Goal: Task Accomplishment & Management: Use online tool/utility

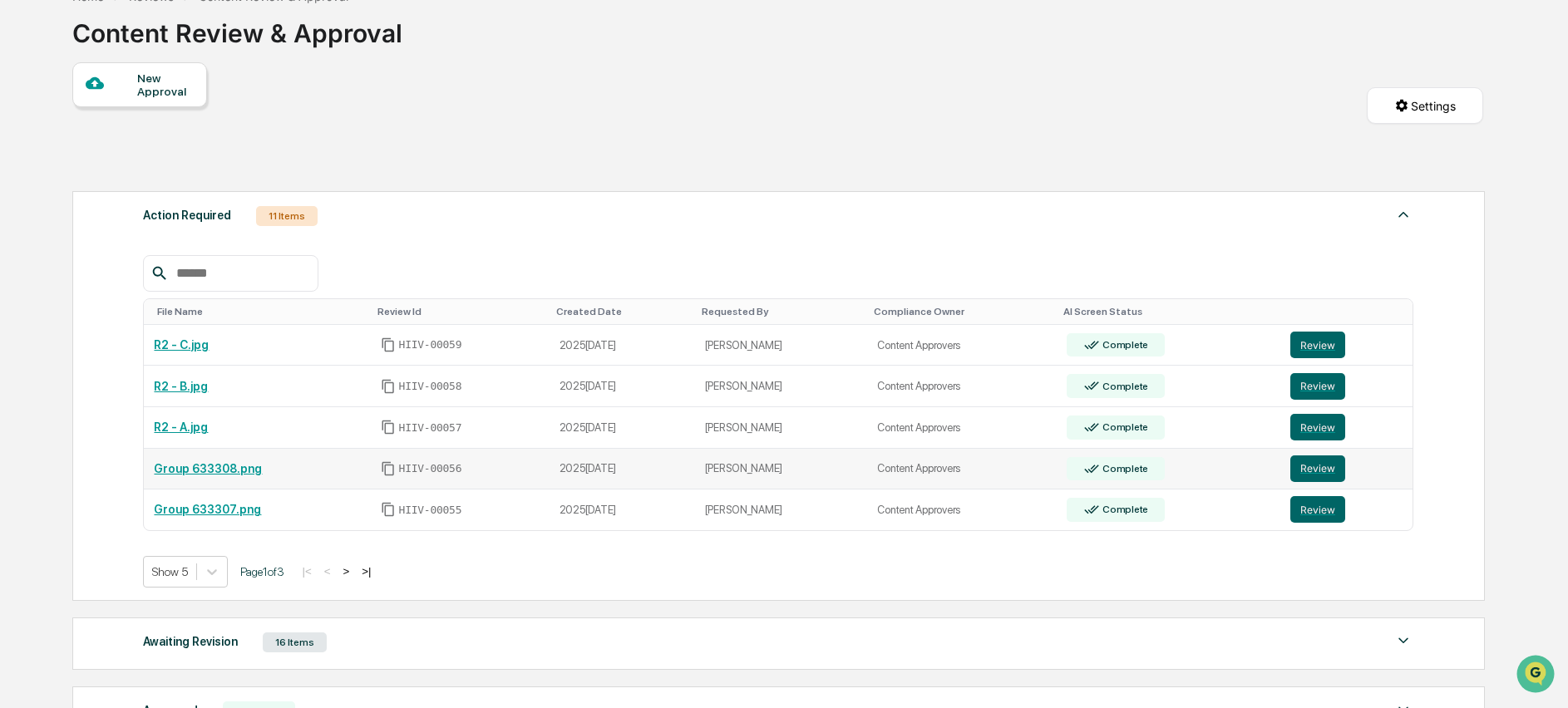
scroll to position [199, 0]
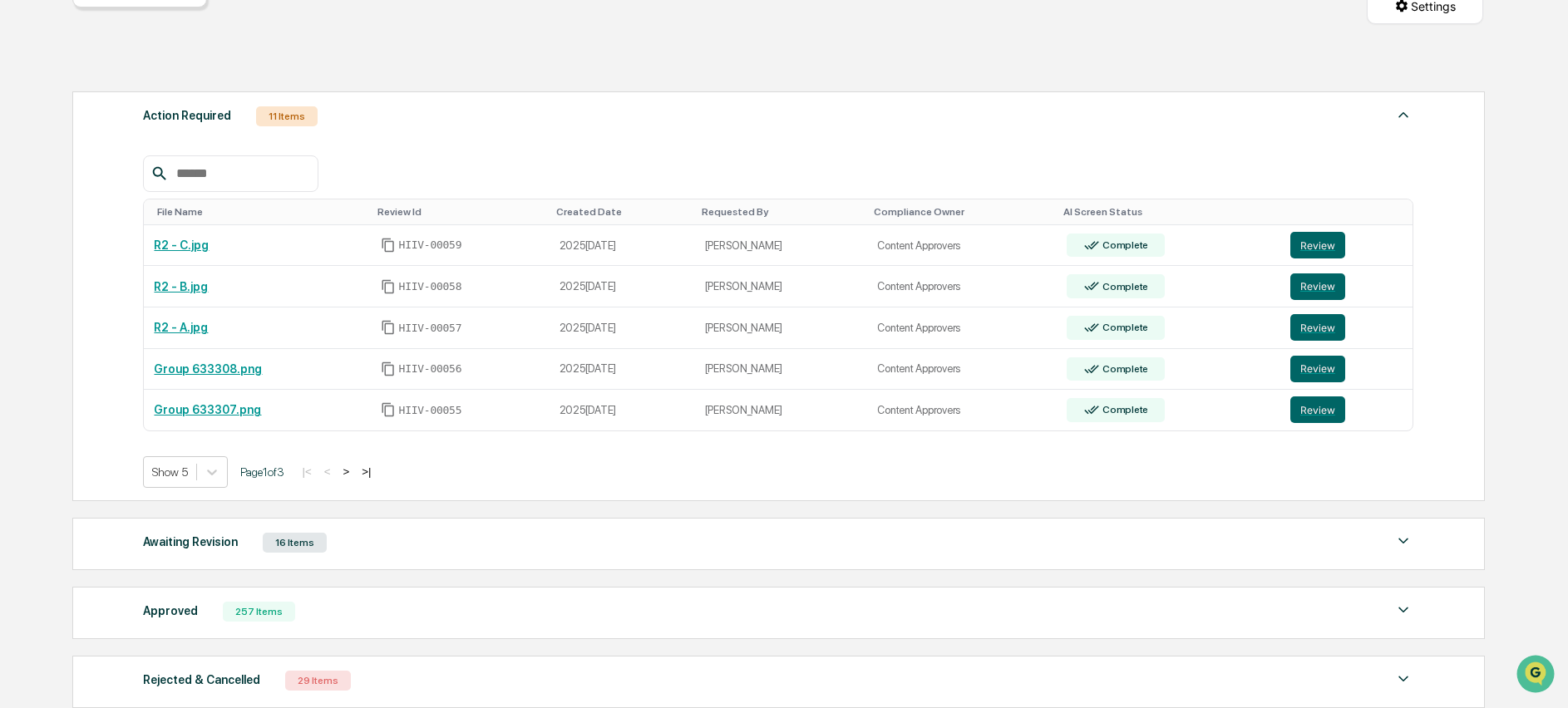
click at [354, 472] on button ">" at bounding box center [345, 472] width 17 height 14
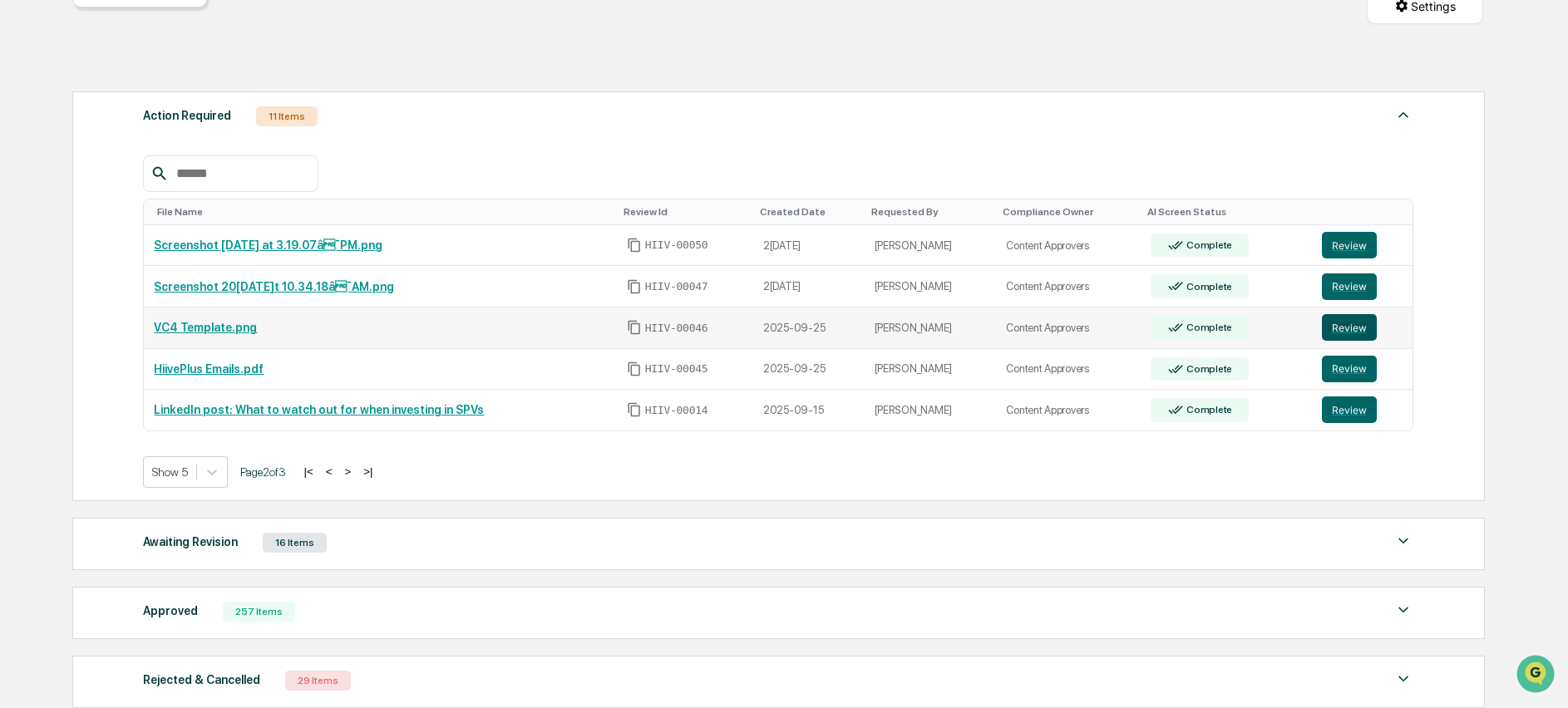
click at [1361, 336] on button "Review" at bounding box center [1349, 327] width 54 height 26
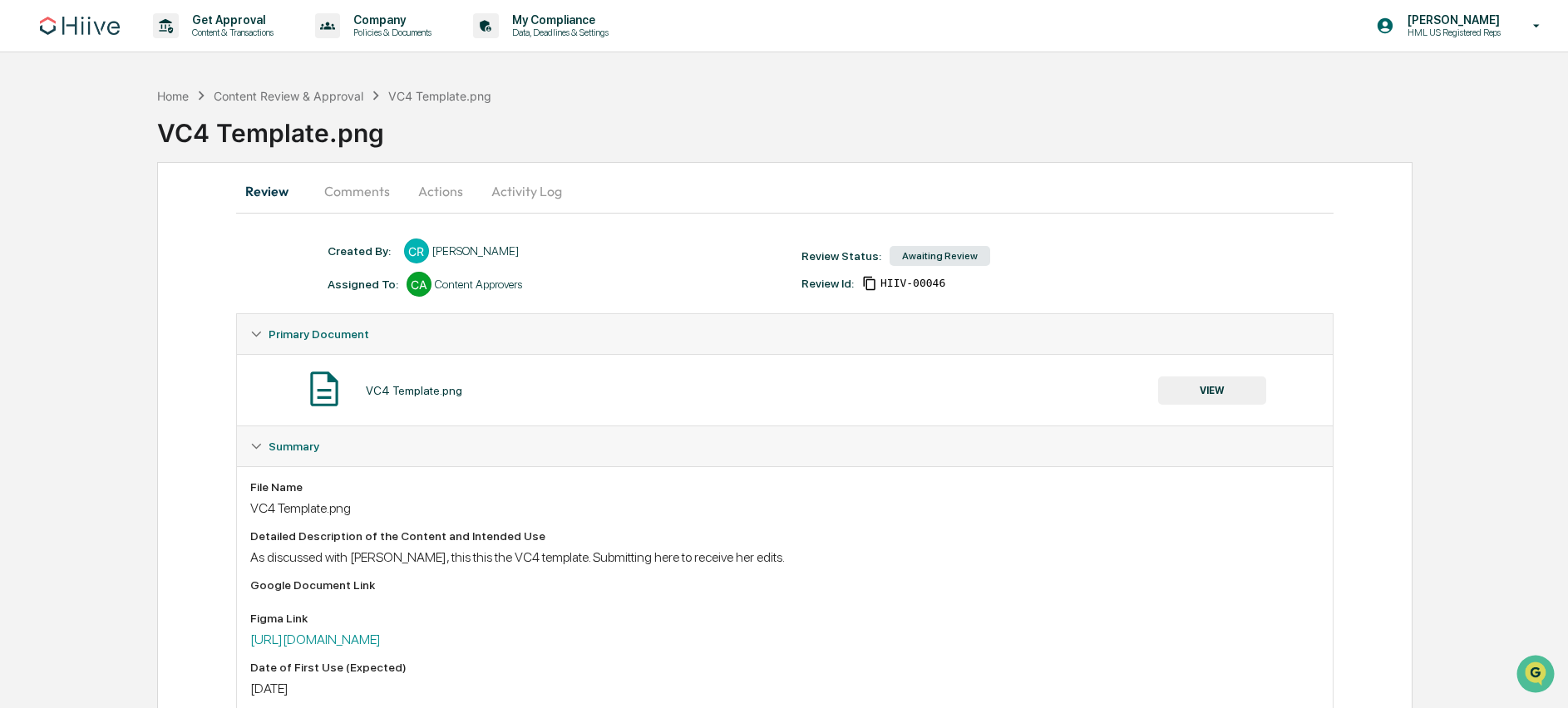
click at [359, 185] on button "Comments" at bounding box center [357, 191] width 92 height 40
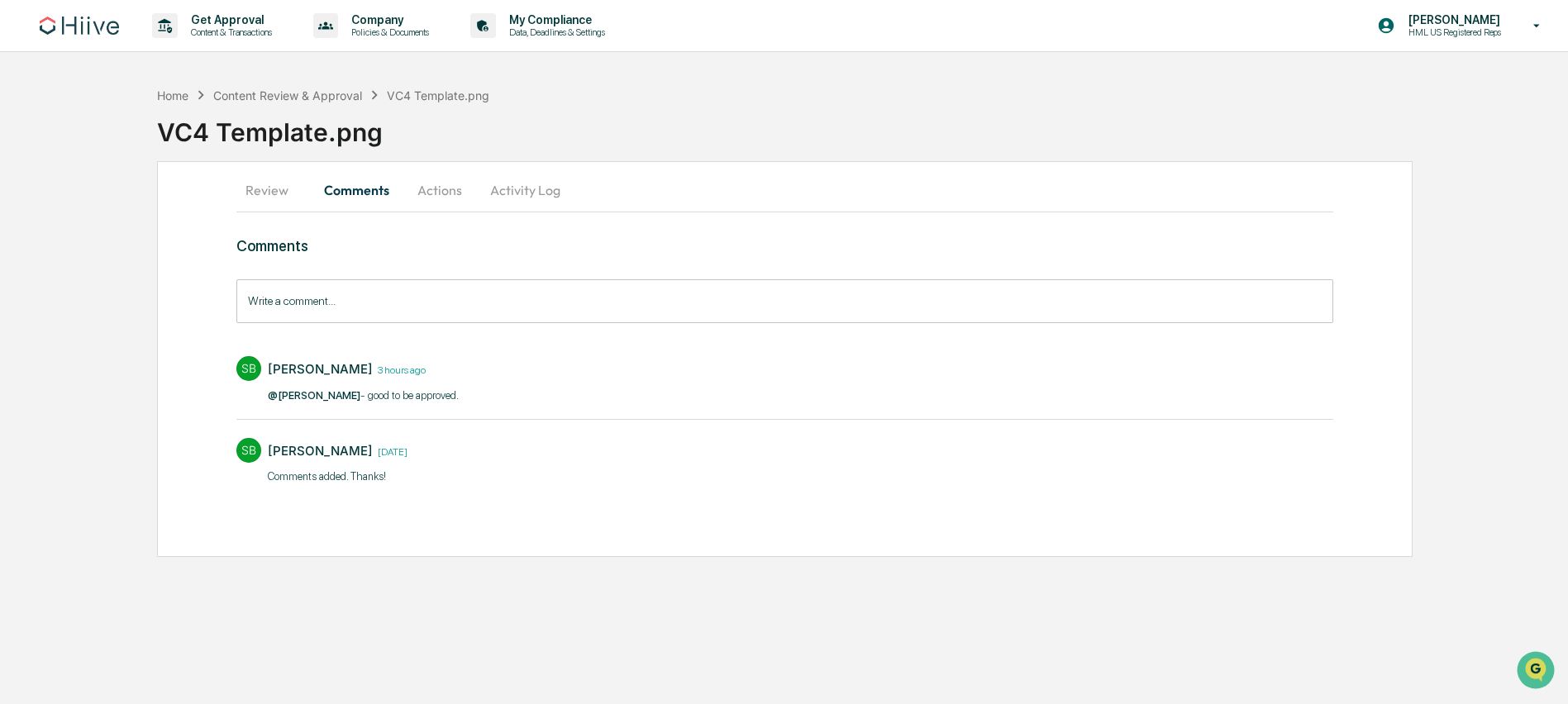
click at [269, 194] on button "Review" at bounding box center [273, 190] width 74 height 39
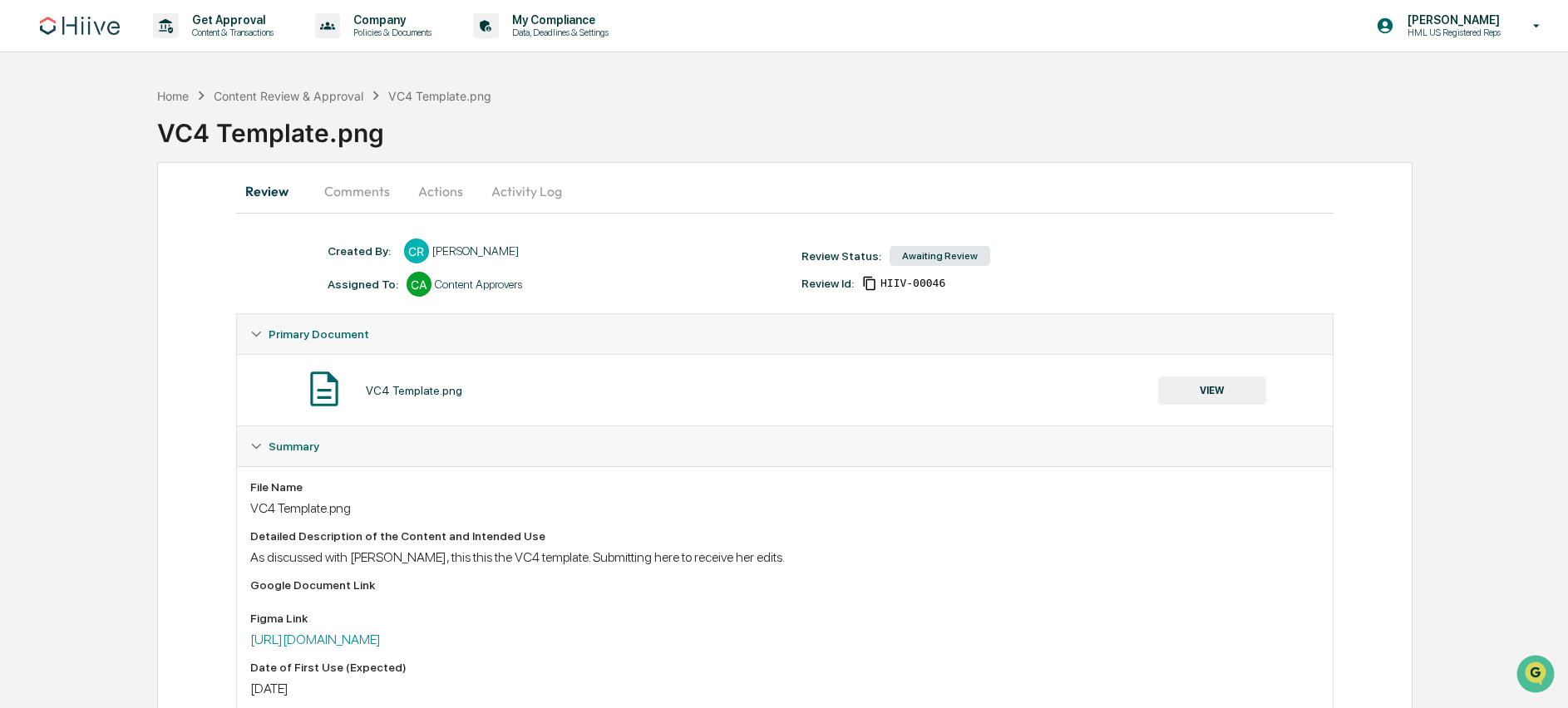
click at [434, 198] on button "Actions" at bounding box center [440, 191] width 75 height 40
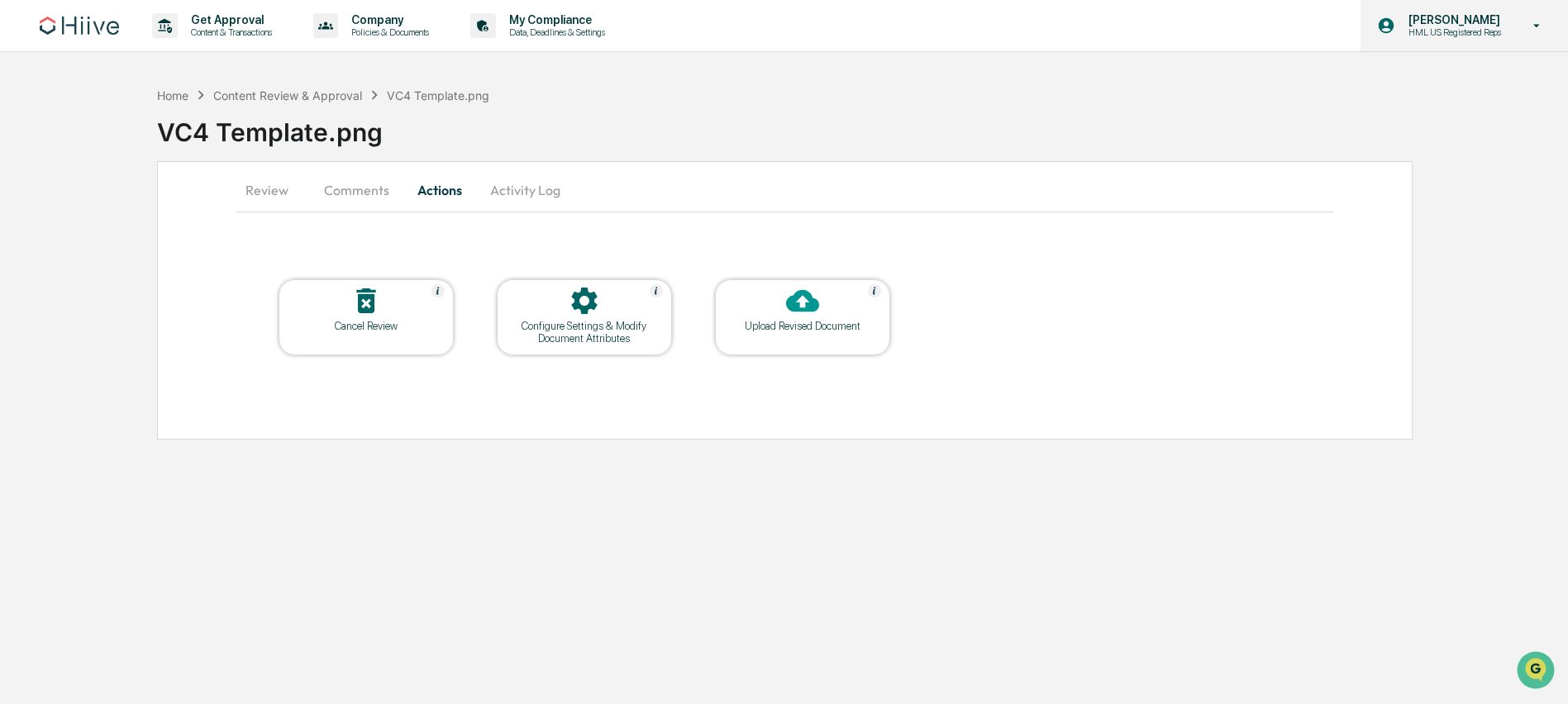
click at [1406, 38] on div "Amjad Patel HML US Registered Reps" at bounding box center [1464, 25] width 207 height 52
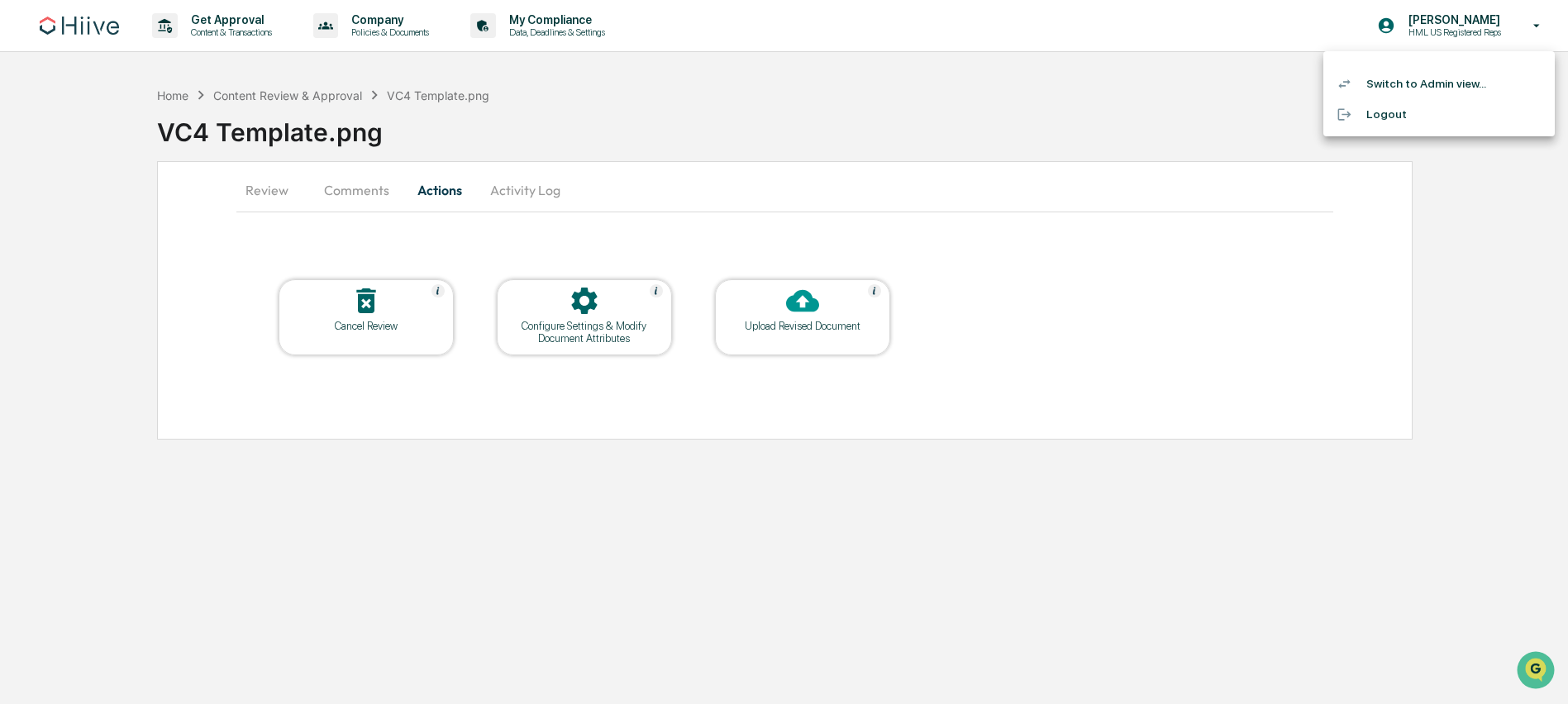
click at [1412, 85] on li "Switch to Admin view..." at bounding box center [1439, 83] width 232 height 31
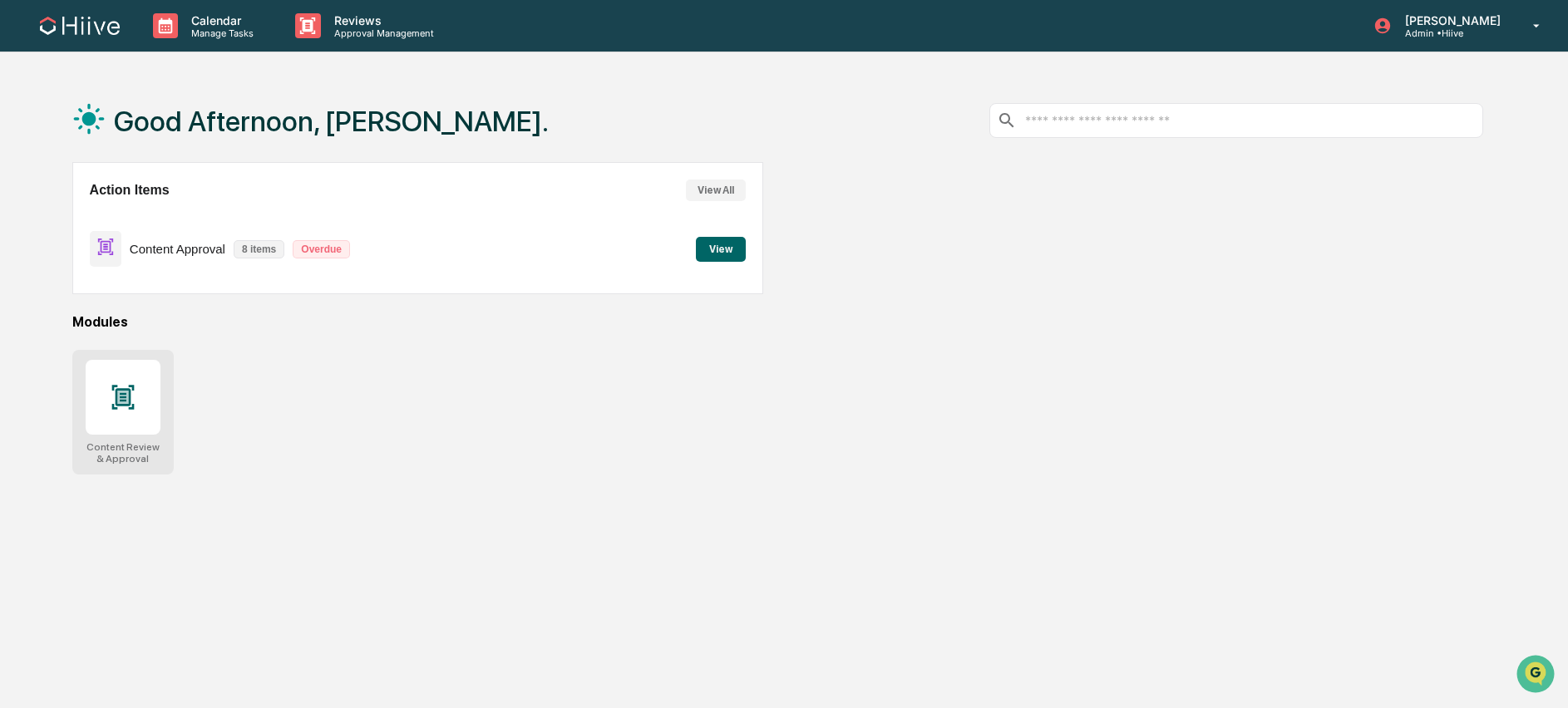
click at [134, 385] on icon at bounding box center [123, 397] width 26 height 26
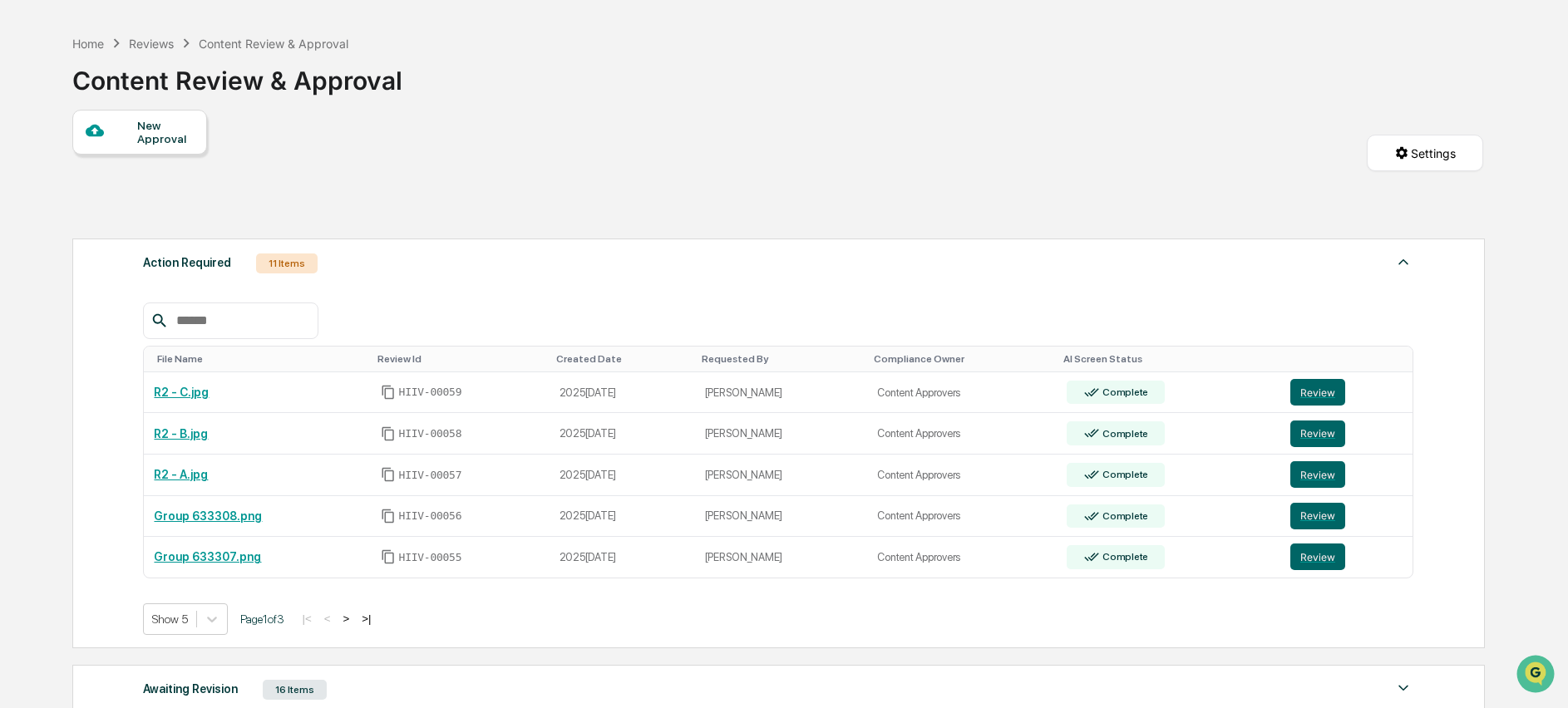
scroll to position [99, 0]
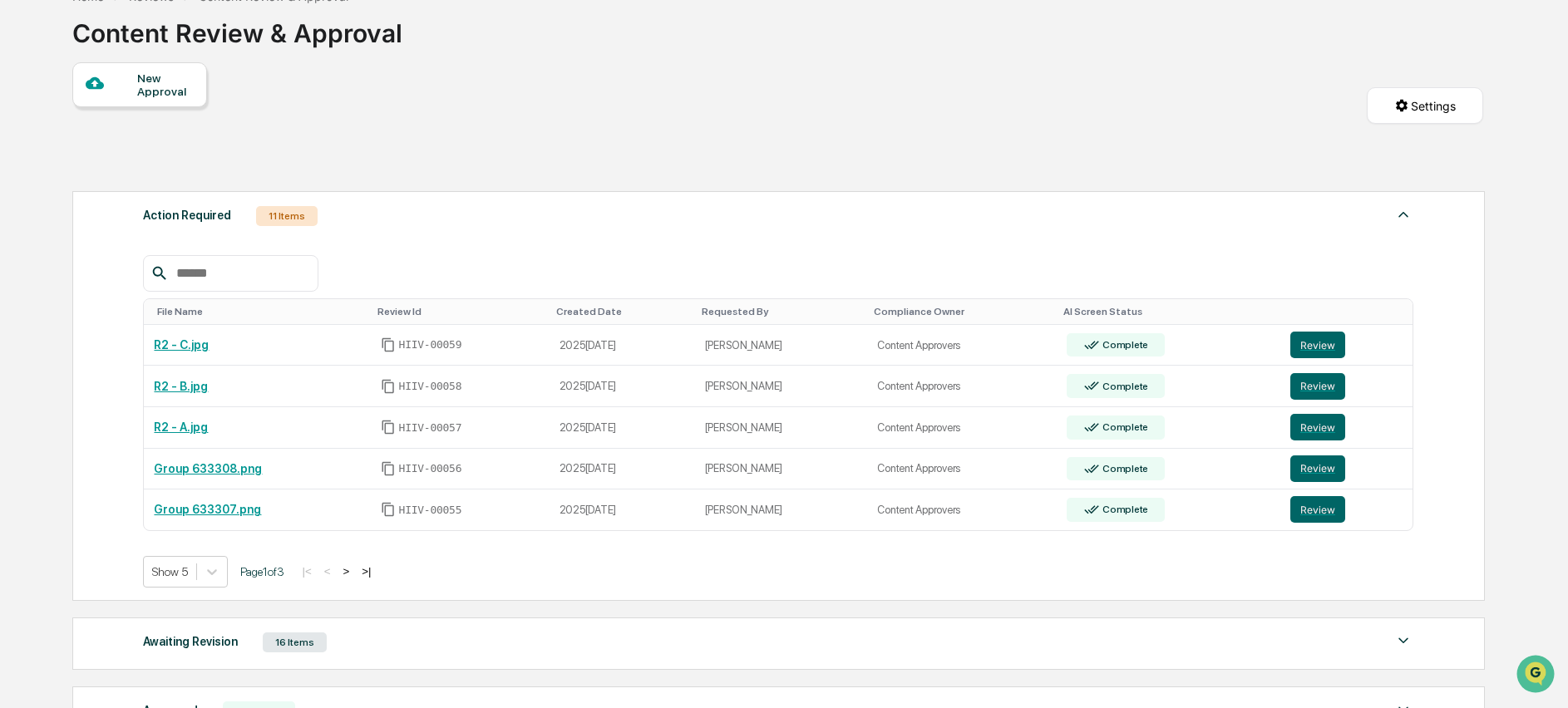
click at [354, 568] on button ">" at bounding box center [345, 571] width 17 height 14
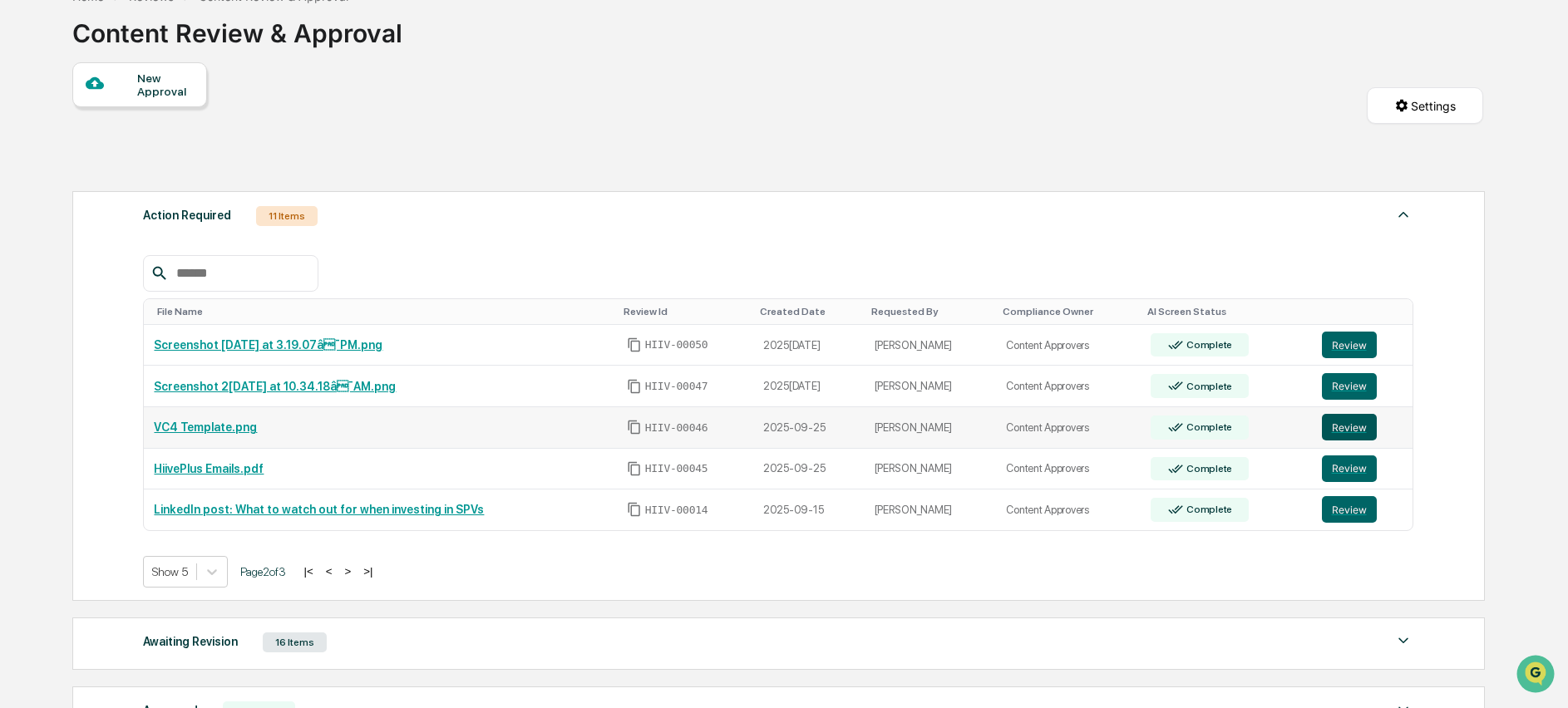
click at [1347, 431] on button "Review" at bounding box center [1349, 427] width 54 height 26
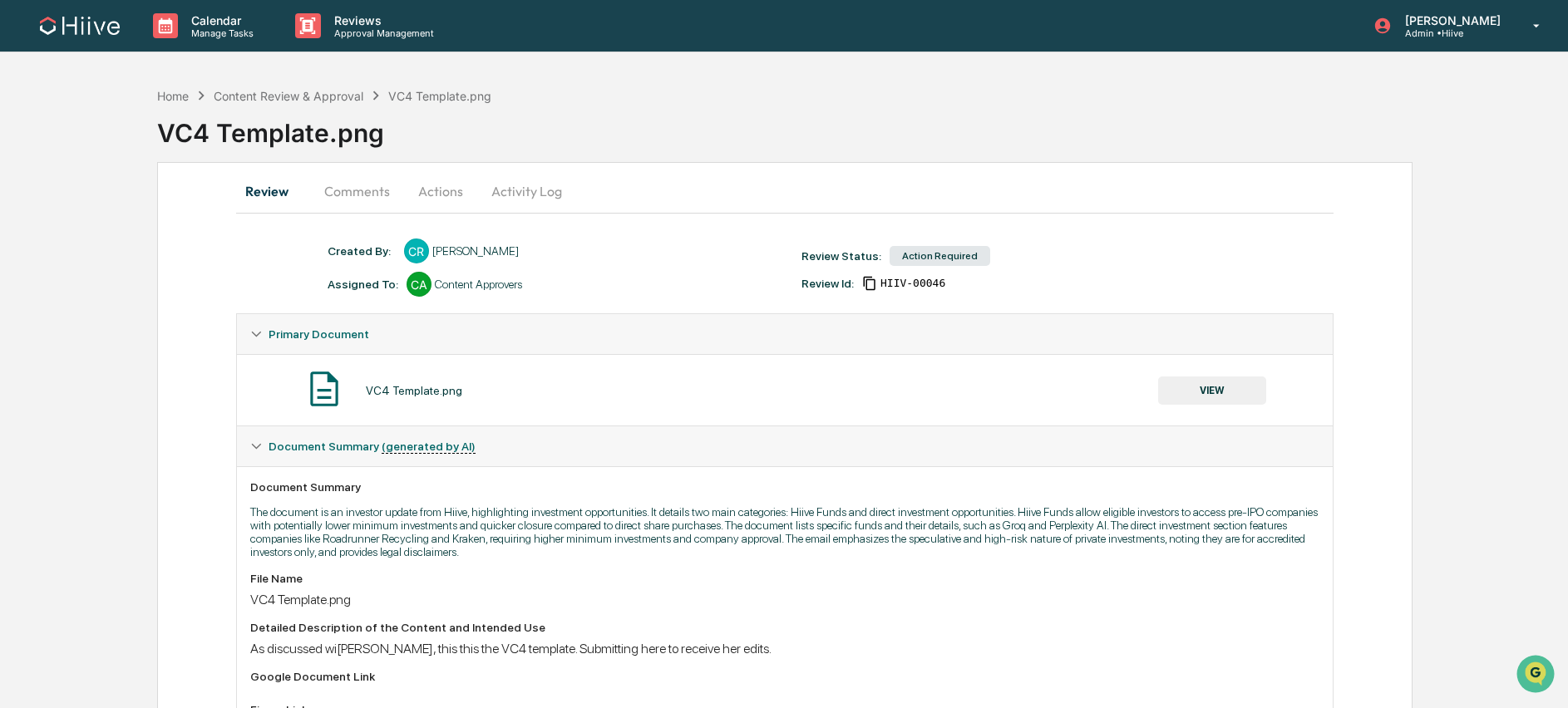
click at [435, 191] on button "Actions" at bounding box center [440, 191] width 75 height 40
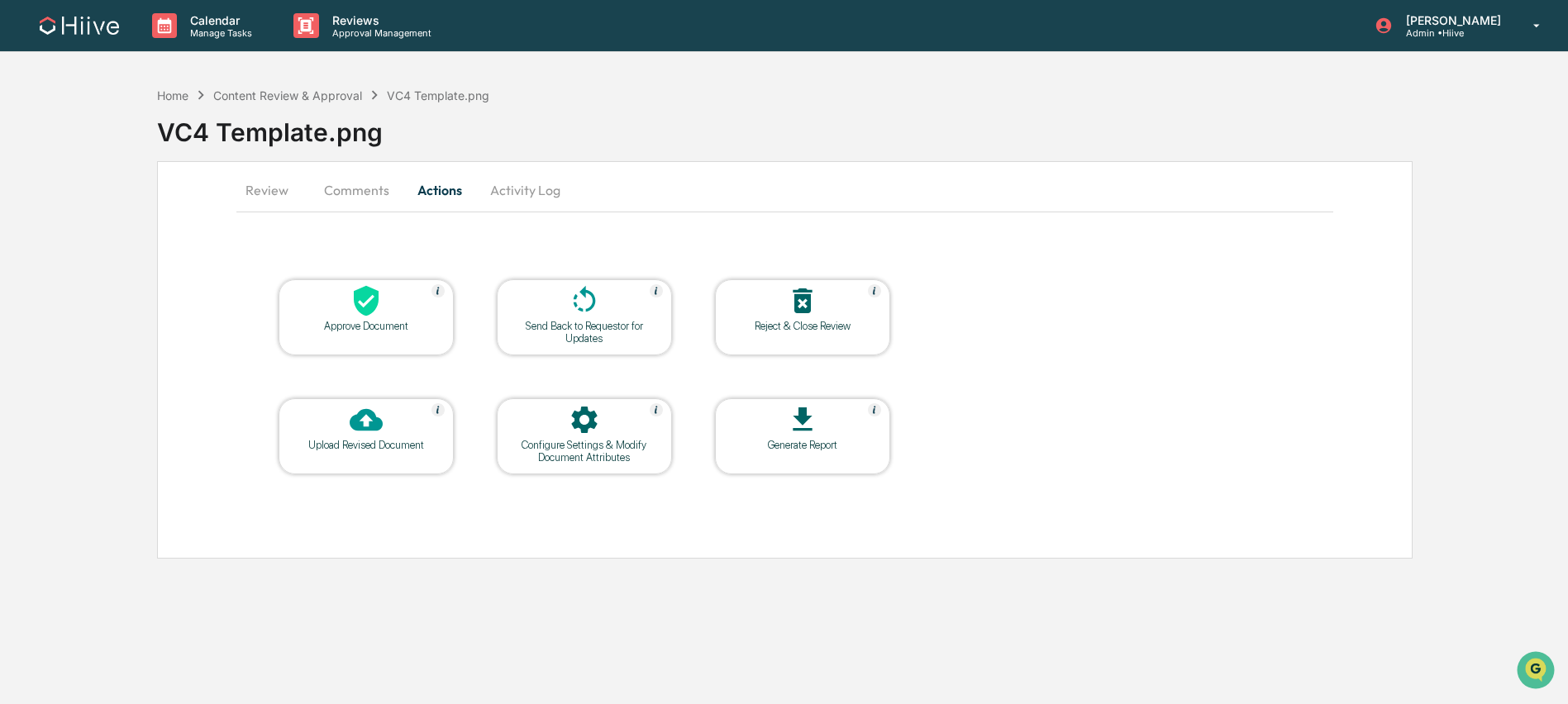
click at [362, 301] on icon at bounding box center [366, 300] width 24 height 31
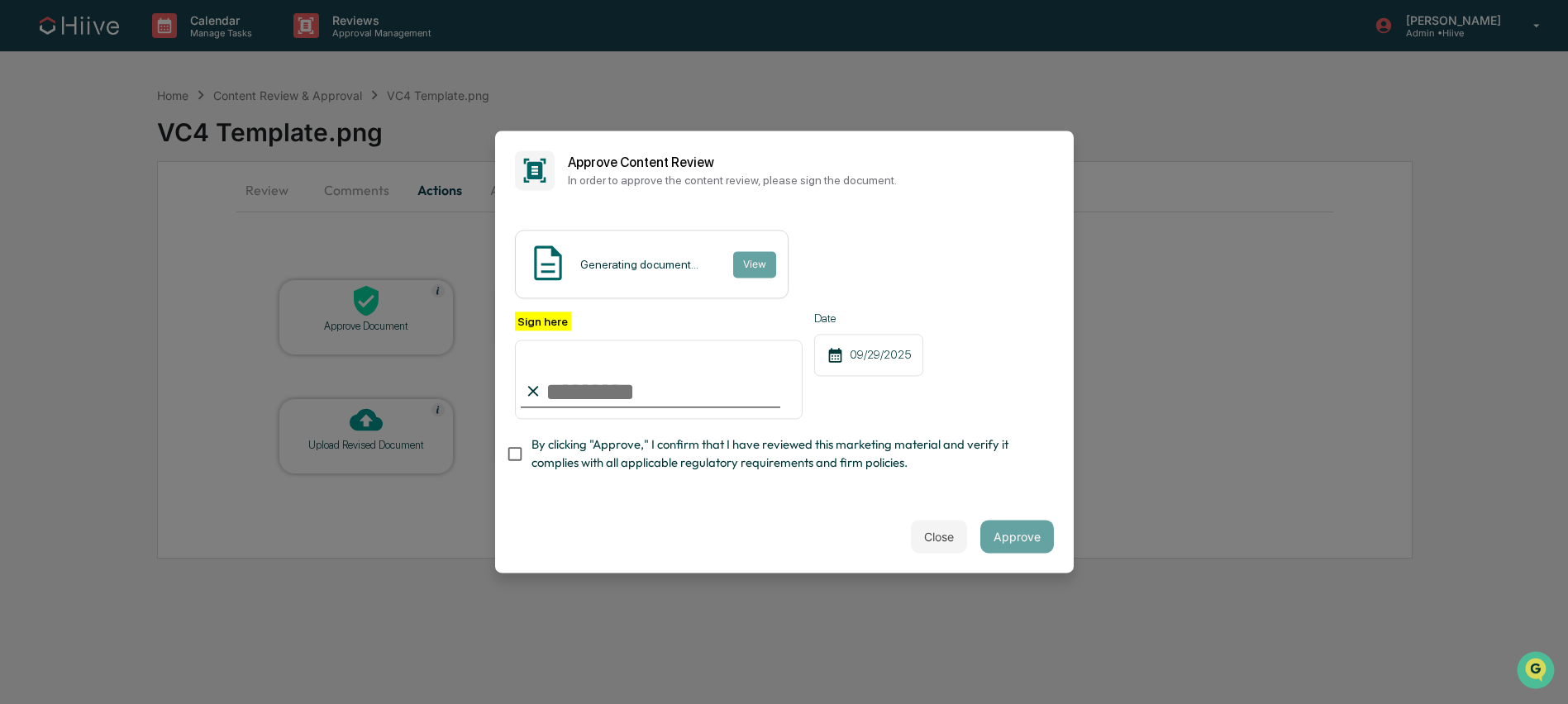
click at [593, 388] on input "Sign here" at bounding box center [659, 379] width 288 height 79
click at [774, 383] on input "Sign here" at bounding box center [659, 379] width 288 height 79
click at [728, 376] on input "Sign here" at bounding box center [659, 379] width 288 height 79
click at [0, 703] on com-1password-button at bounding box center [0, 704] width 0 height 0
click at [631, 415] on input "Sign here" at bounding box center [659, 379] width 288 height 79
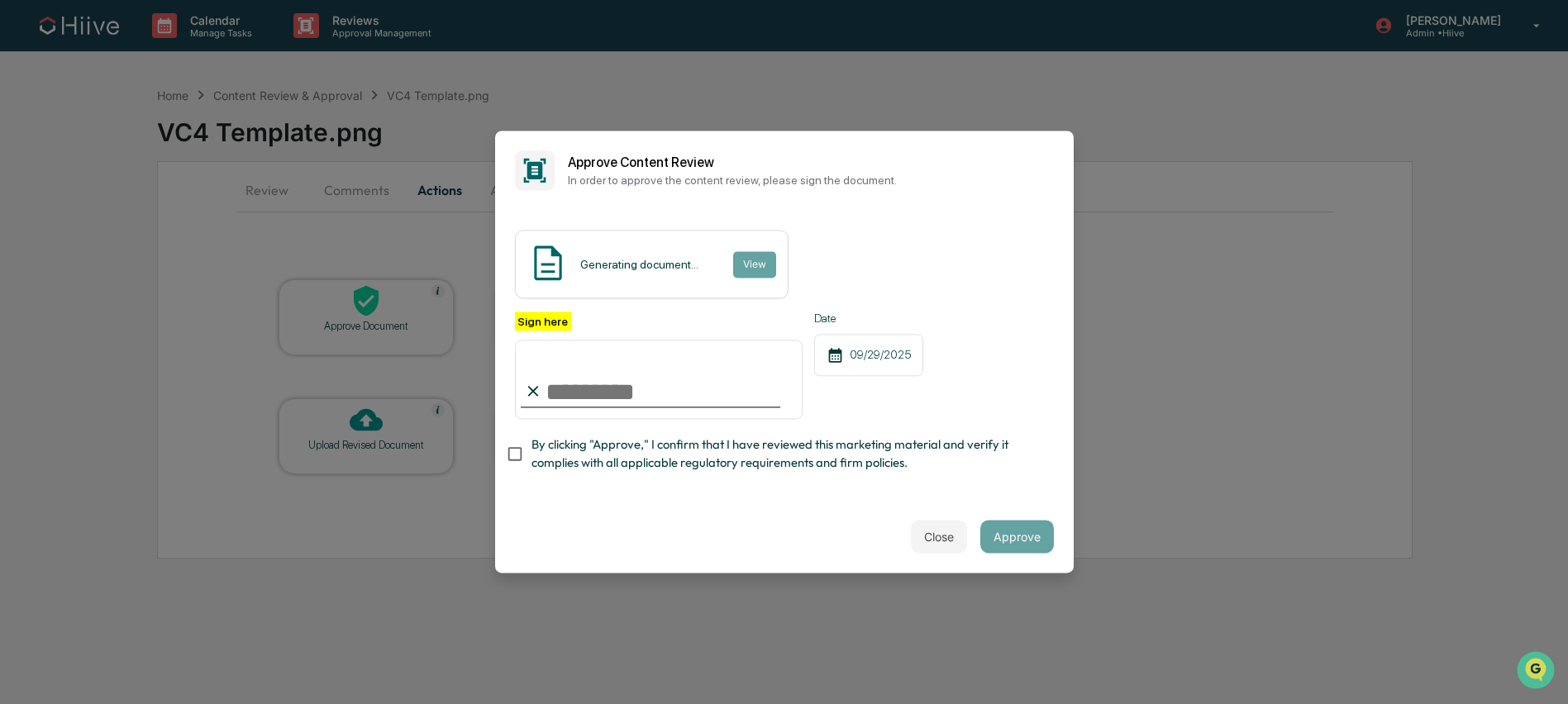
type input "**********"
click at [1013, 534] on button "Approve" at bounding box center [1017, 537] width 73 height 33
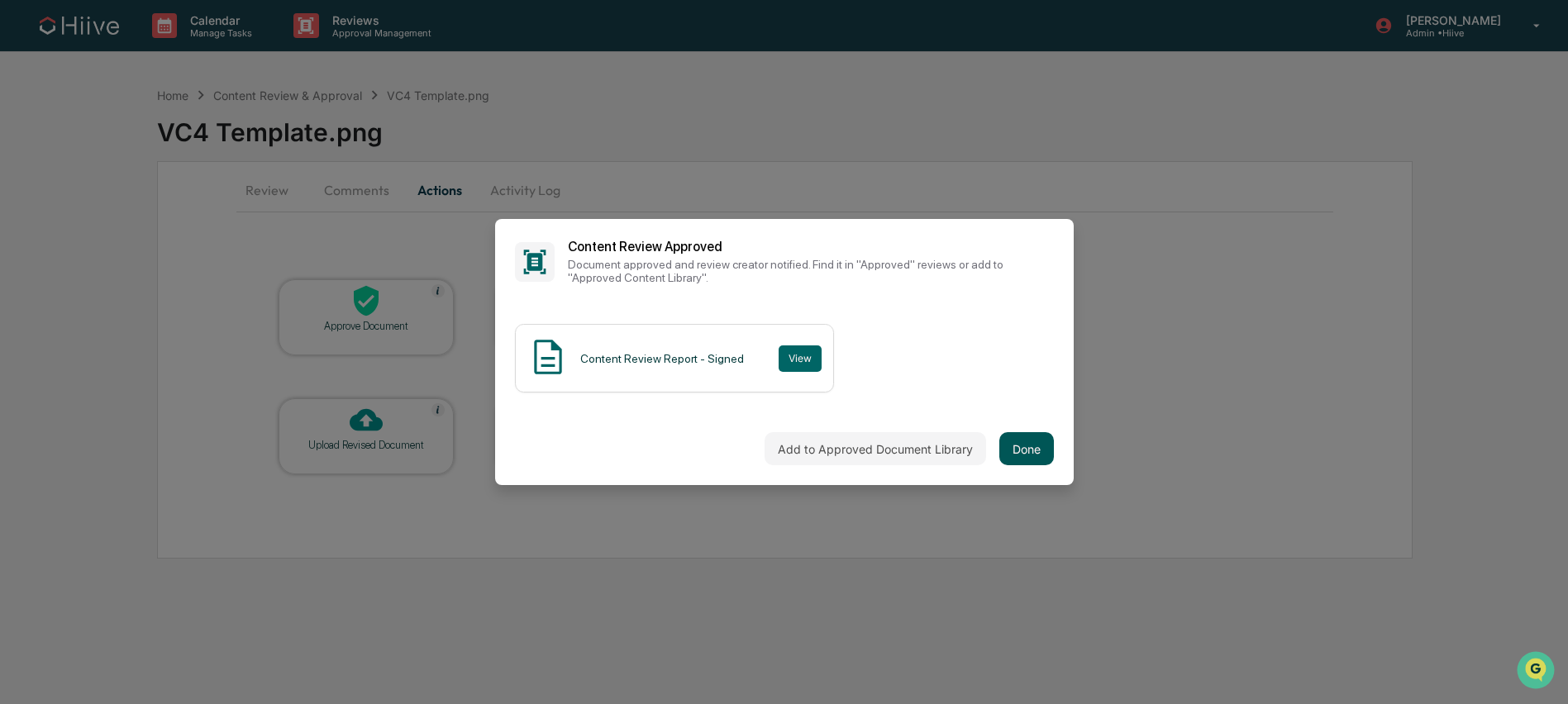
click at [1030, 437] on button "Done" at bounding box center [1026, 449] width 54 height 33
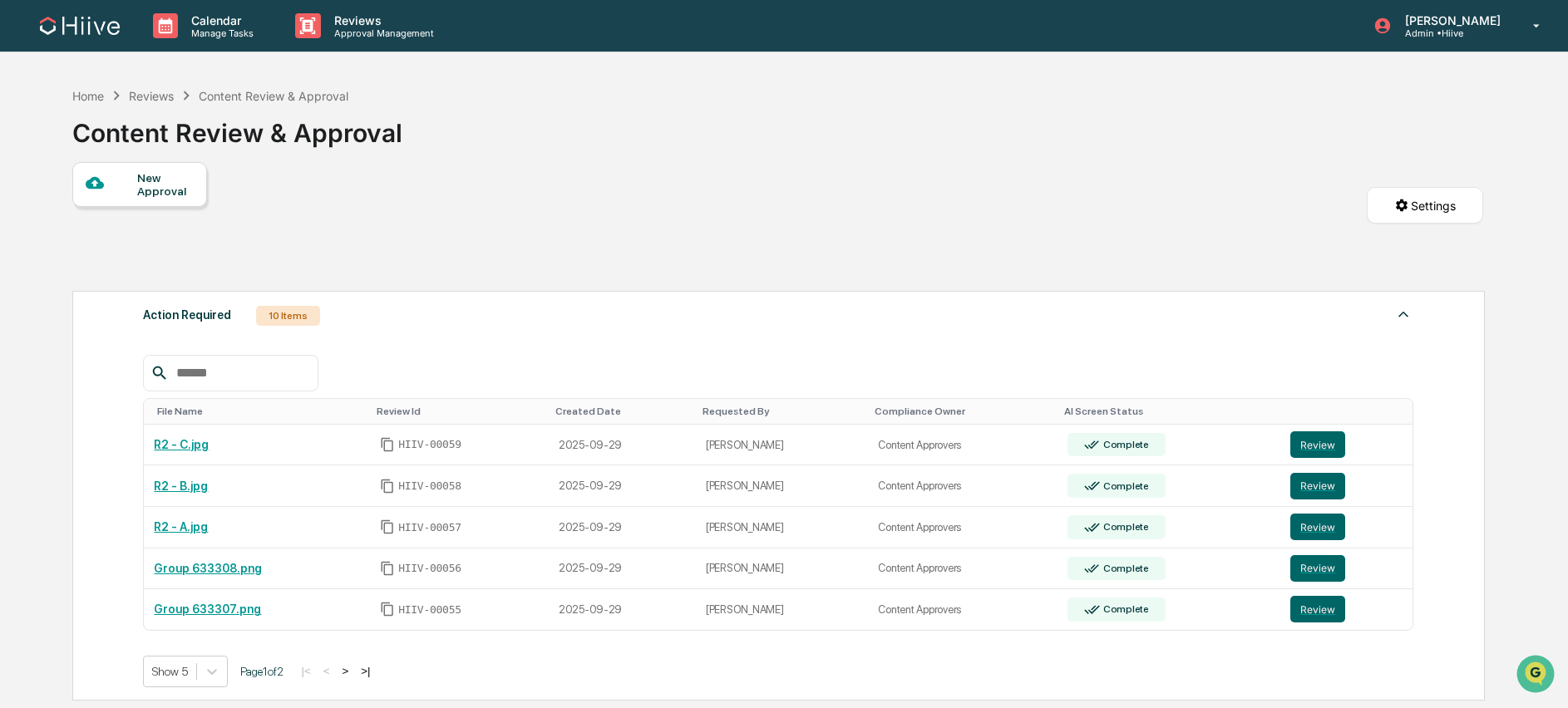
click at [353, 673] on button ">" at bounding box center [345, 671] width 17 height 14
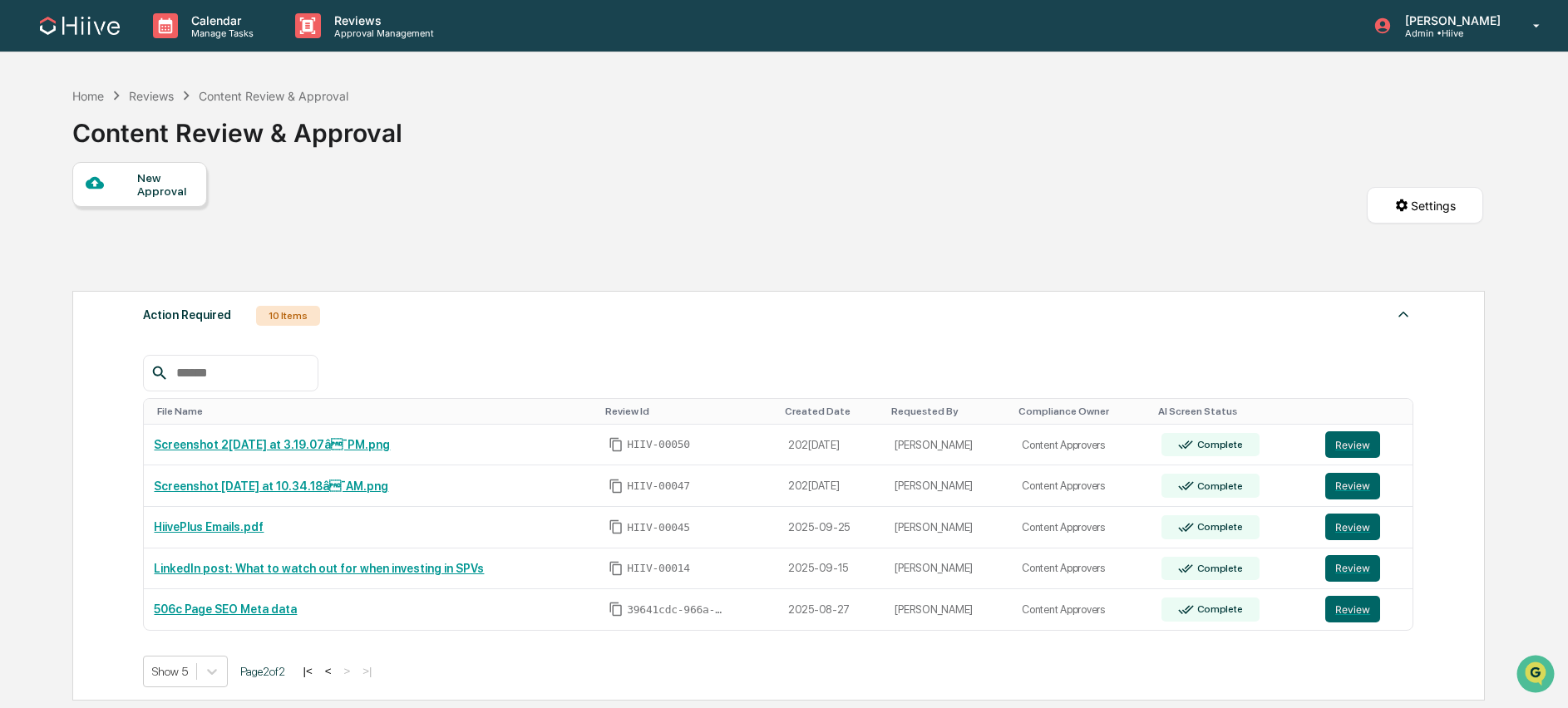
click at [337, 674] on button "<" at bounding box center [328, 671] width 17 height 14
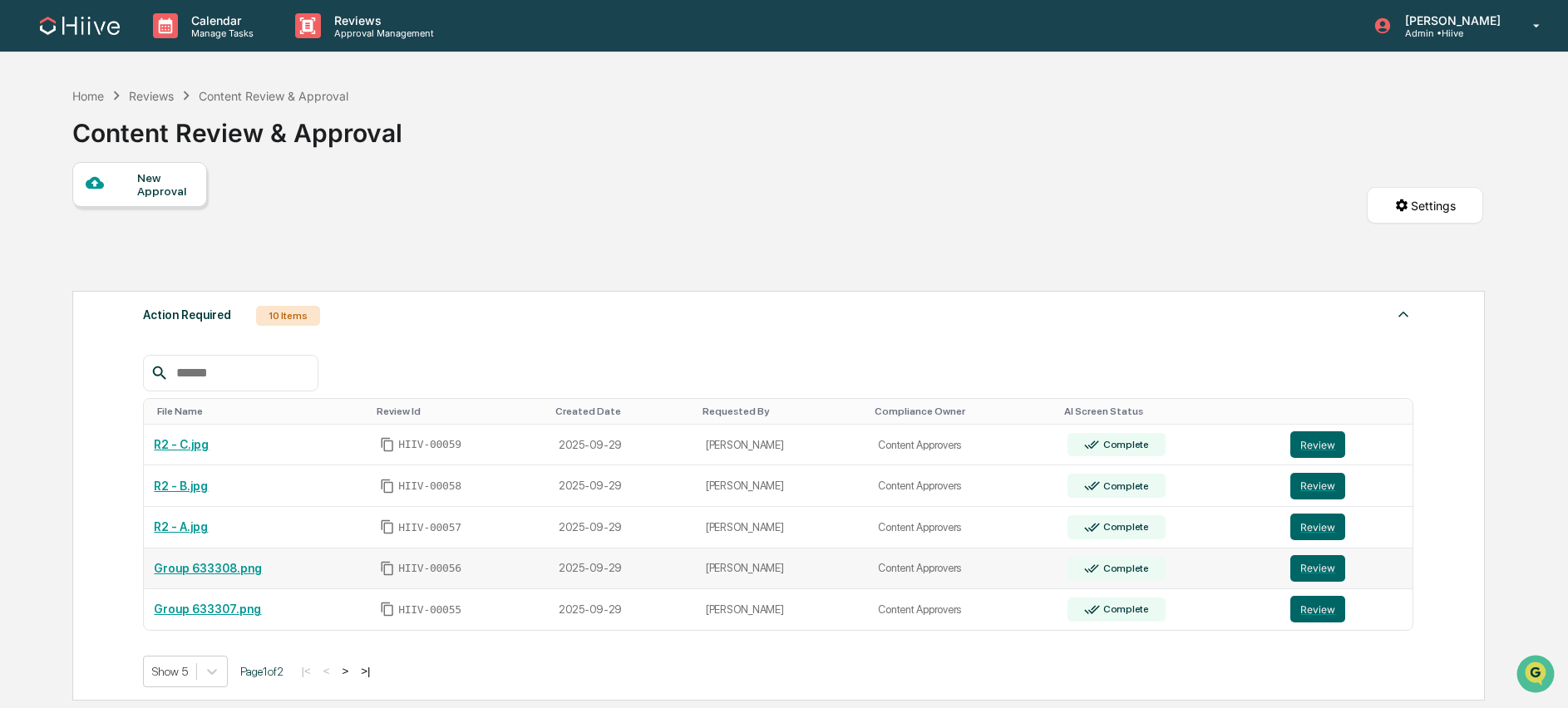
click at [187, 567] on link "Group 633308.png" at bounding box center [207, 567] width 108 height 13
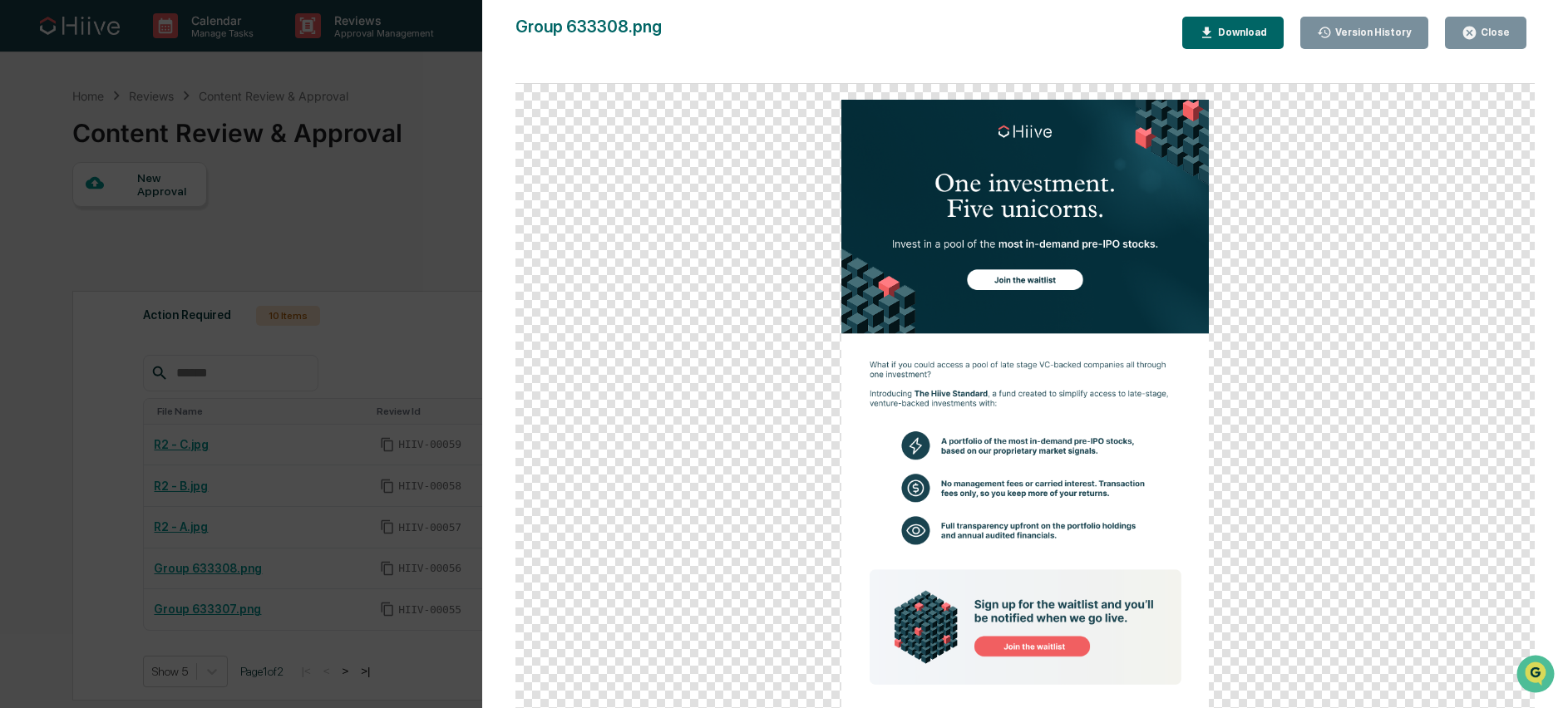
click at [1482, 33] on div "Close" at bounding box center [1493, 32] width 33 height 11
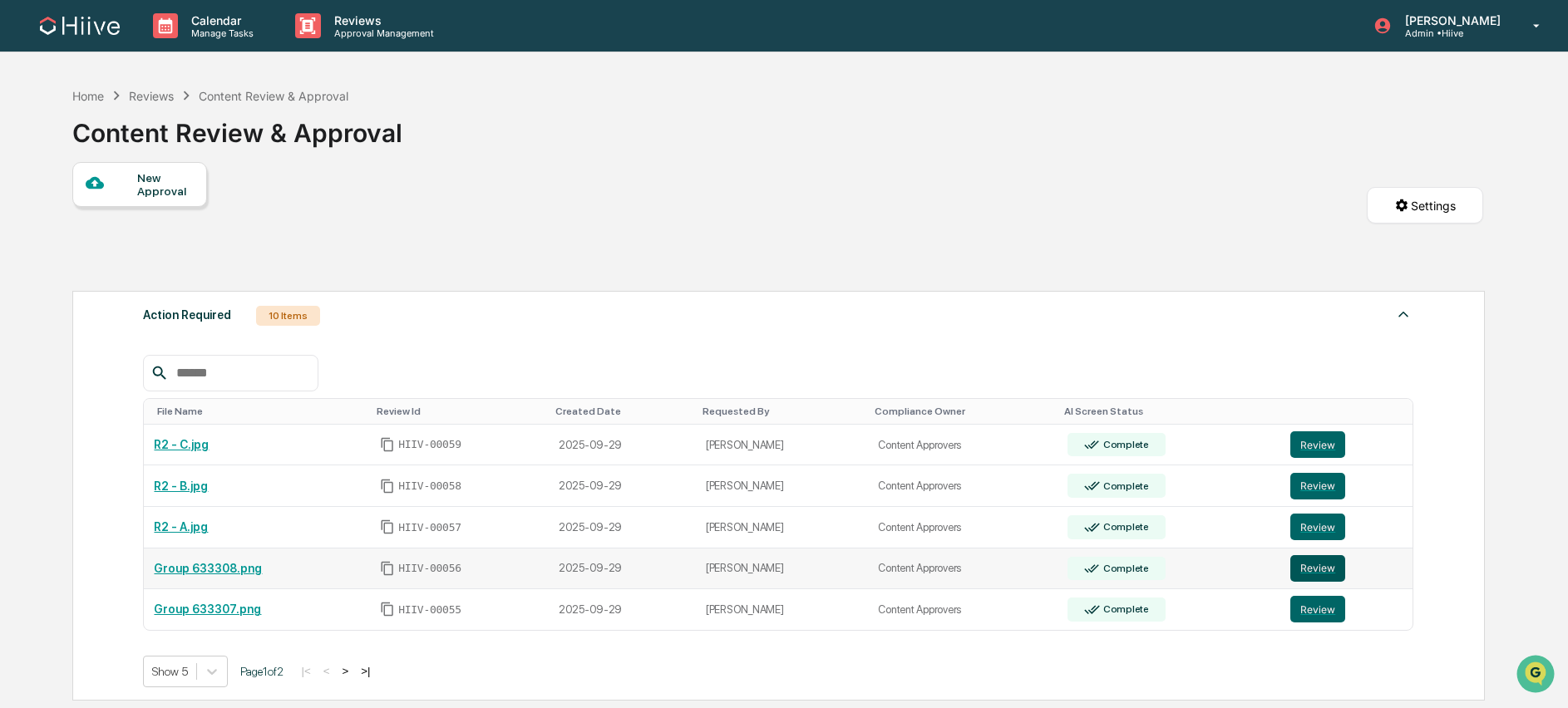
click at [1301, 569] on button "Review" at bounding box center [1318, 568] width 54 height 26
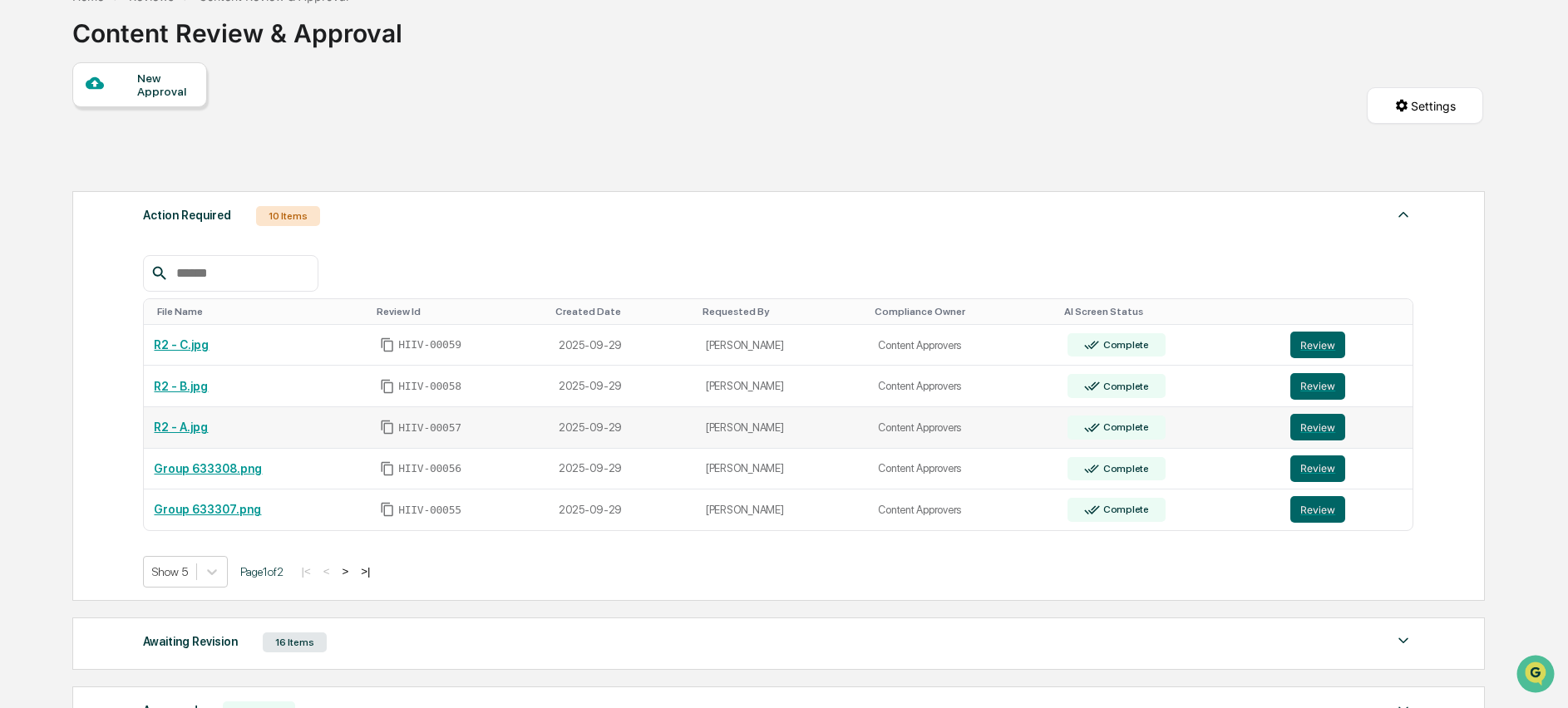
click at [192, 425] on link "R2 - A.jpg" at bounding box center [180, 427] width 54 height 13
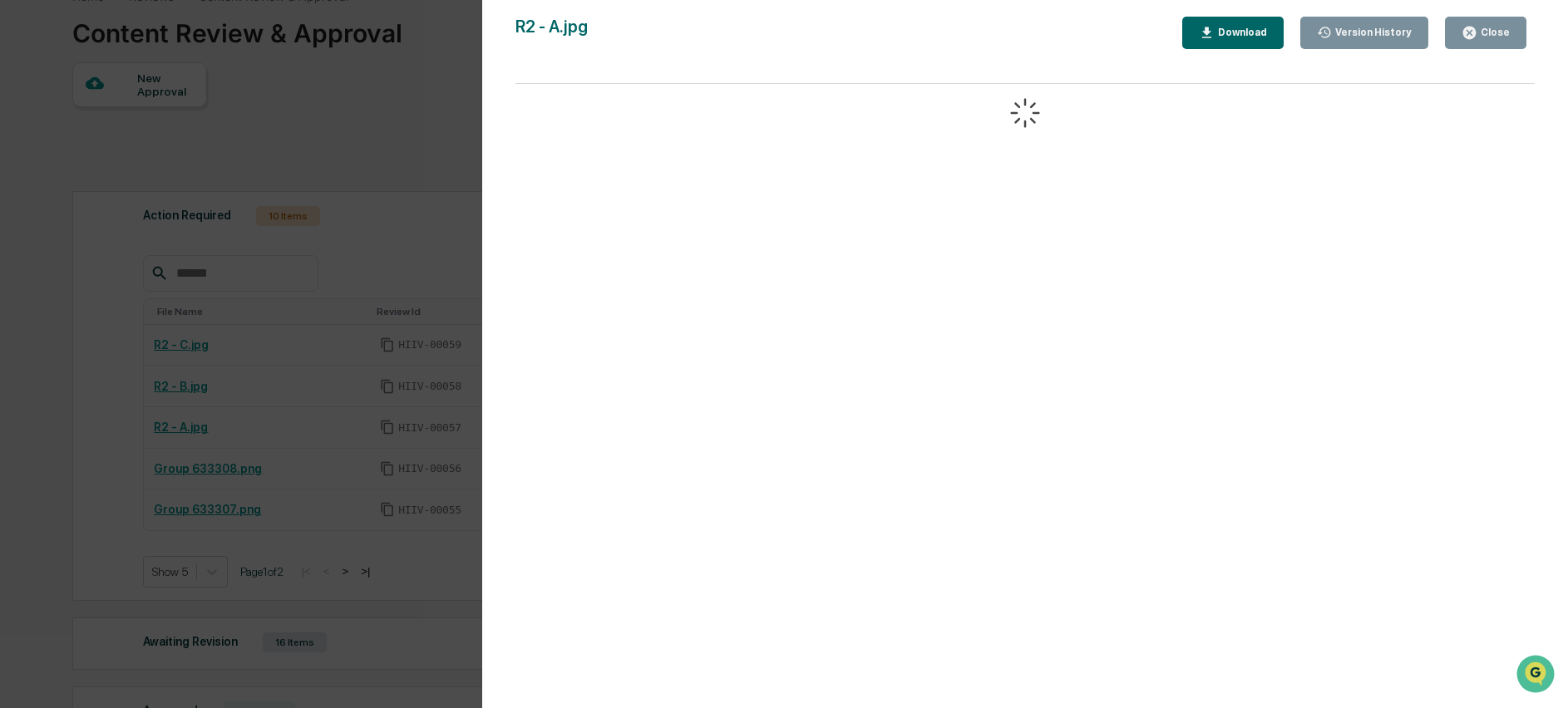
click at [1473, 40] on button "Close" at bounding box center [1485, 33] width 82 height 33
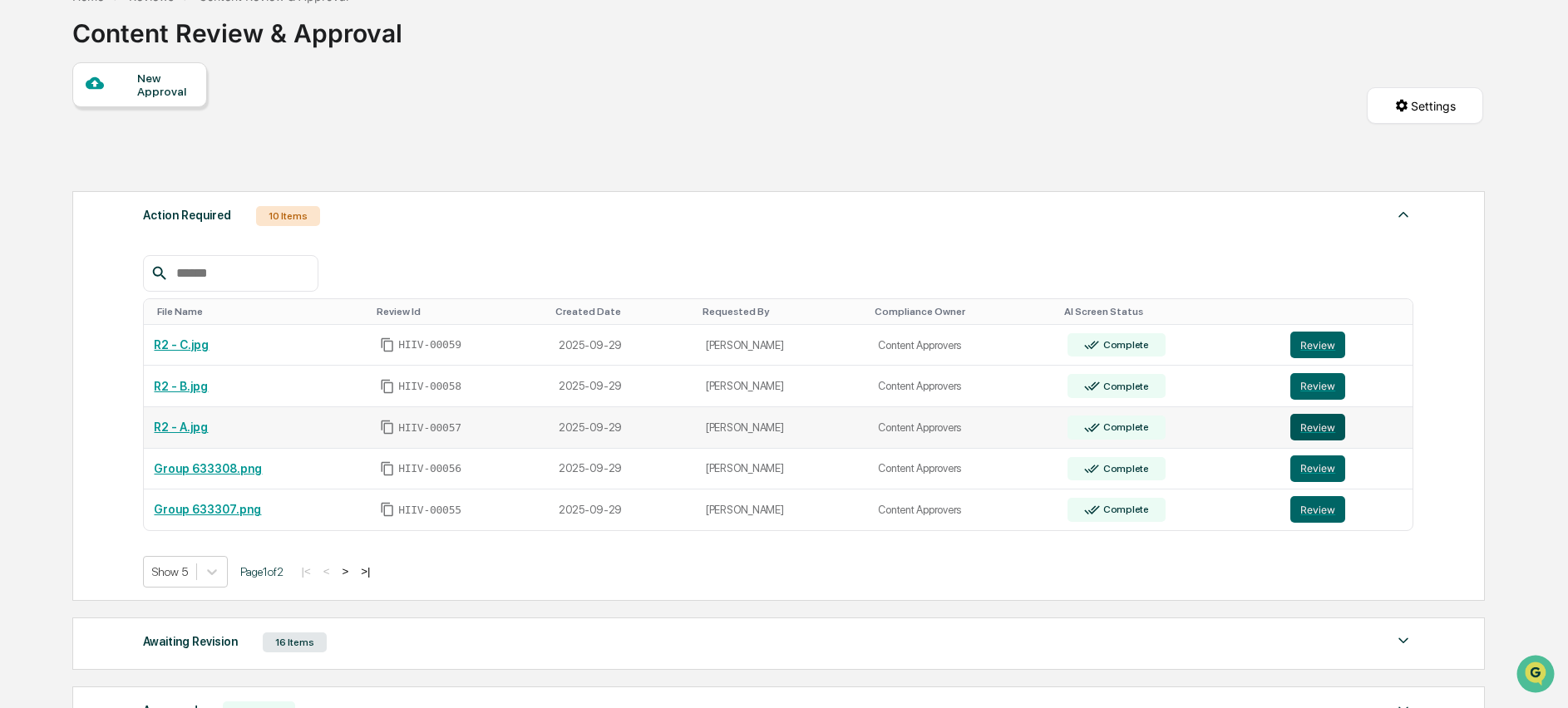
click at [1308, 431] on button "Review" at bounding box center [1318, 427] width 54 height 26
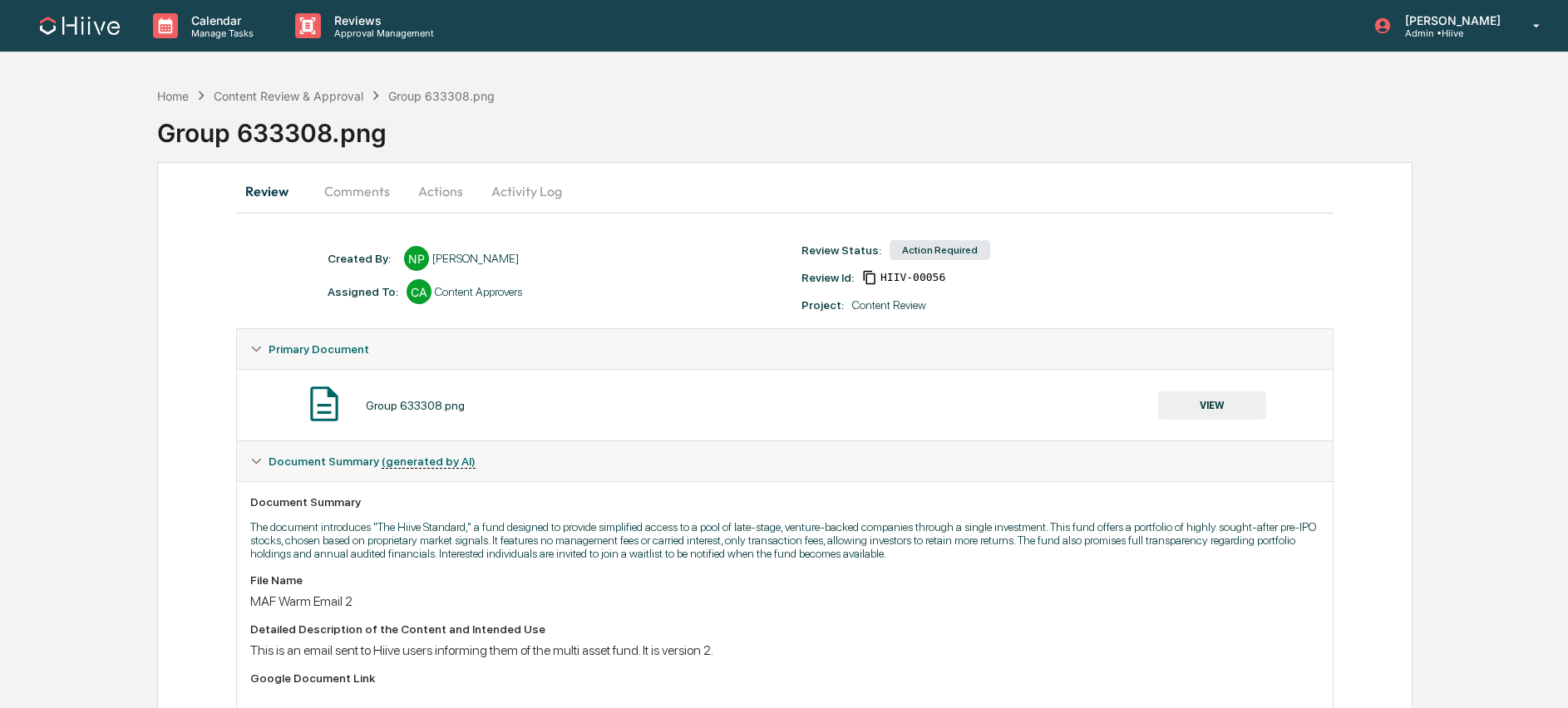
click at [366, 197] on button "Comments" at bounding box center [357, 191] width 92 height 40
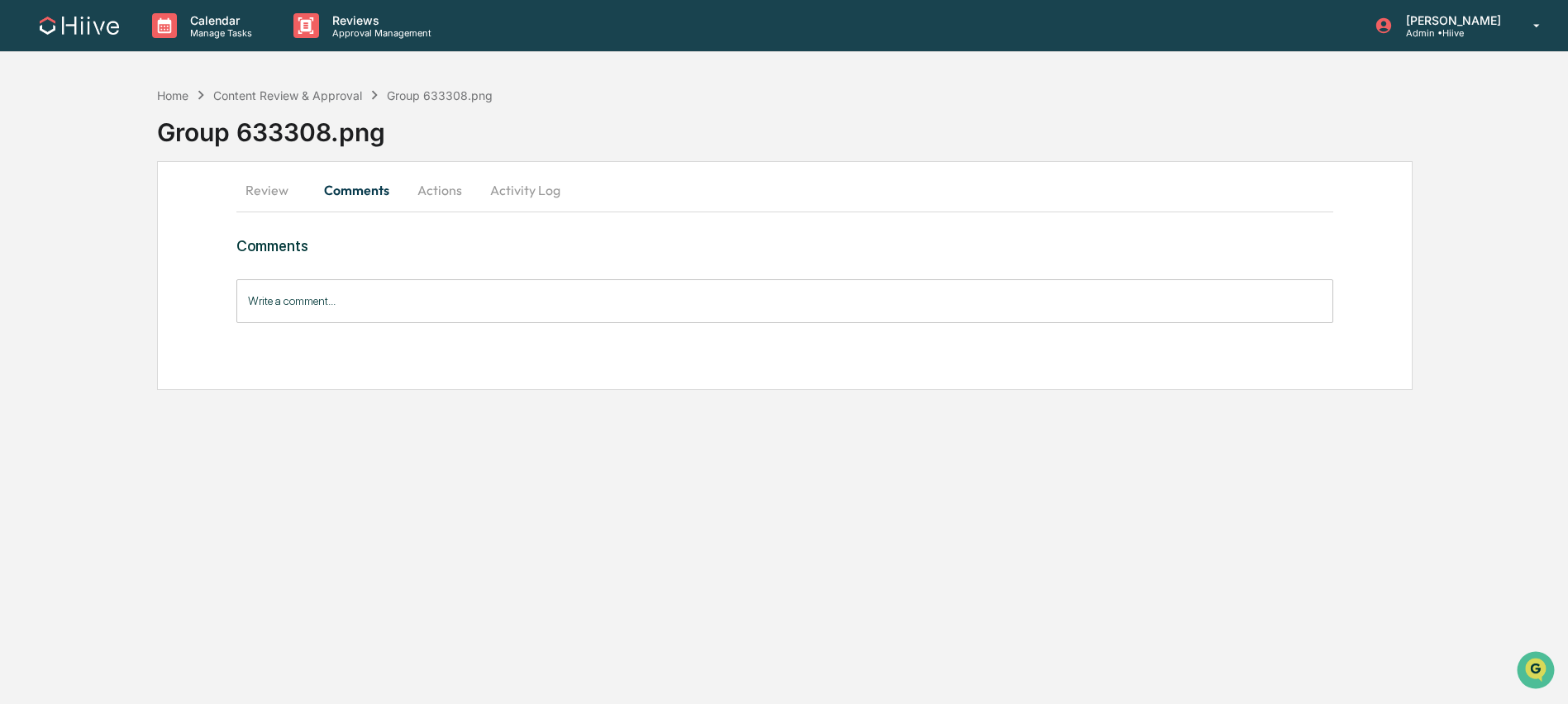
click at [241, 192] on button "Review" at bounding box center [273, 190] width 74 height 39
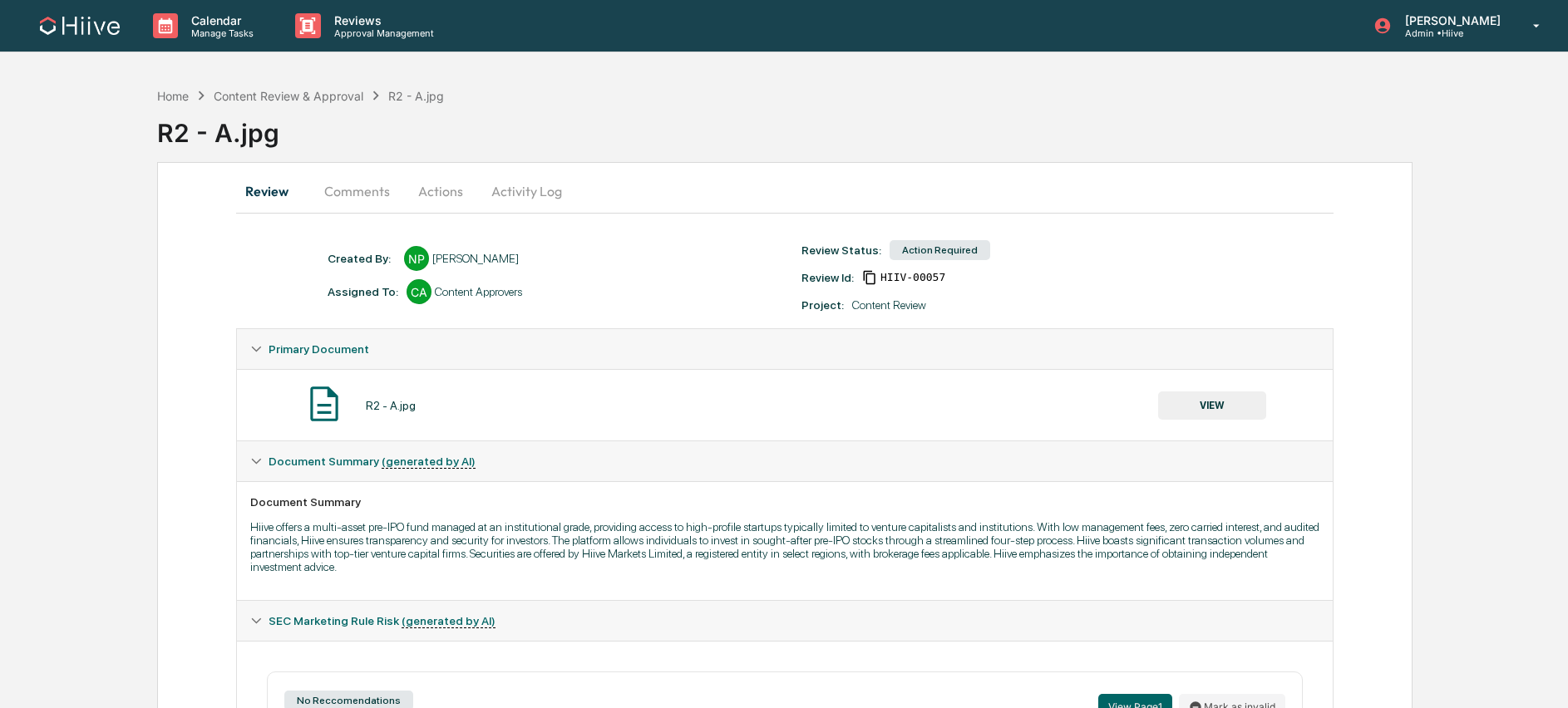
click at [364, 191] on button "Comments" at bounding box center [357, 191] width 92 height 40
